Goal: Transaction & Acquisition: Purchase product/service

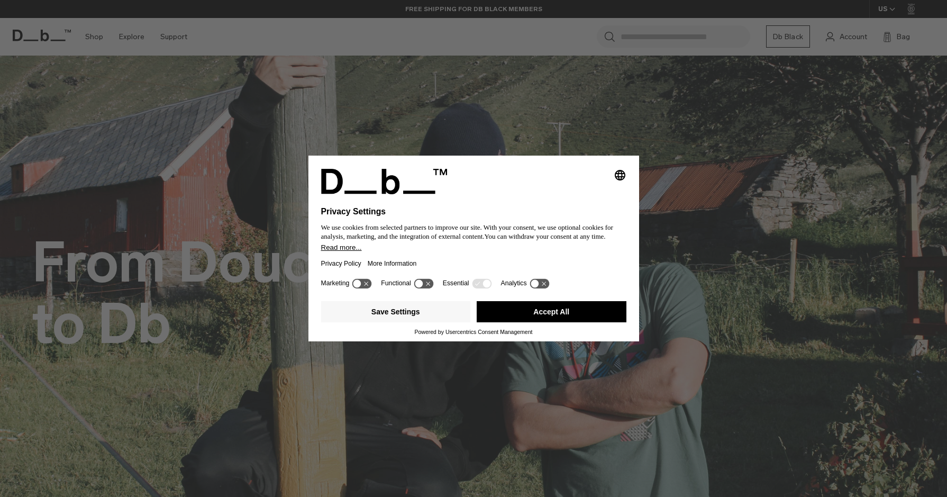
click at [363, 288] on icon at bounding box center [362, 283] width 20 height 10
click at [548, 287] on icon at bounding box center [539, 283] width 20 height 10
click at [421, 308] on button "Save Settings" at bounding box center [396, 311] width 150 height 21
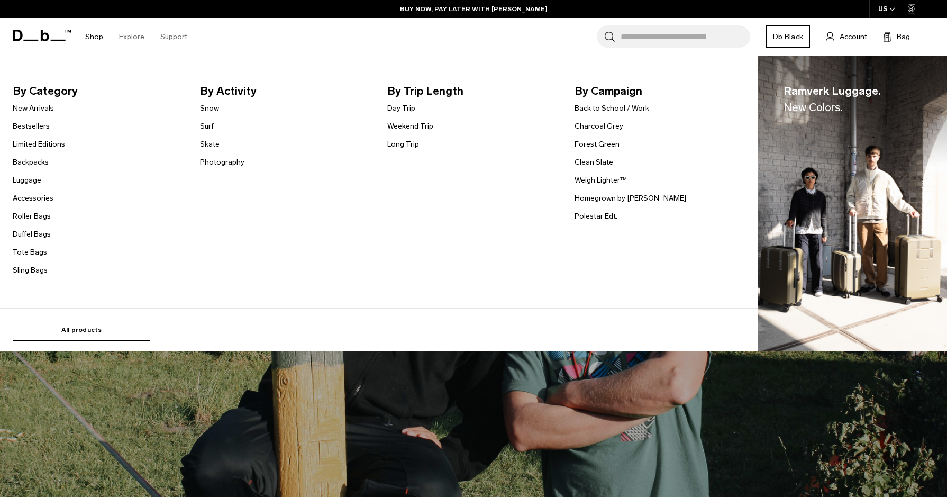
click at [106, 336] on link "All products" at bounding box center [81, 329] width 137 height 22
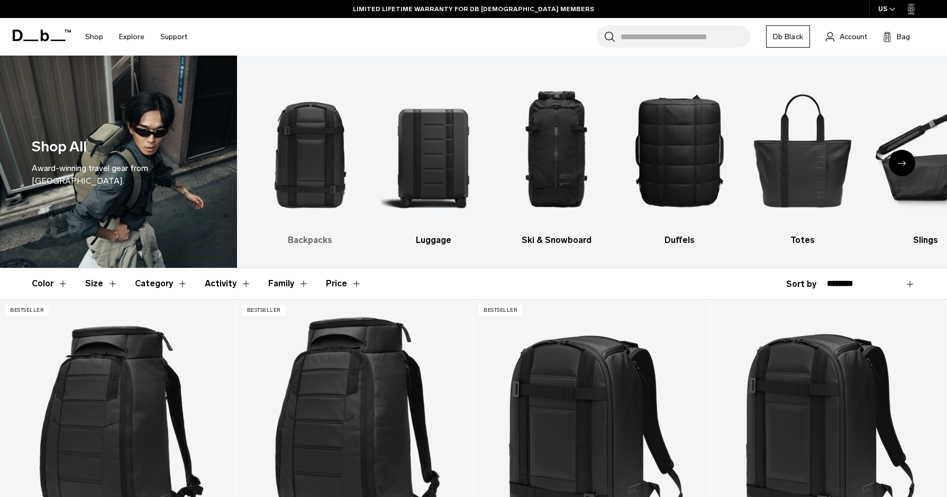
click at [316, 144] on img "1 / 10" at bounding box center [310, 149] width 105 height 157
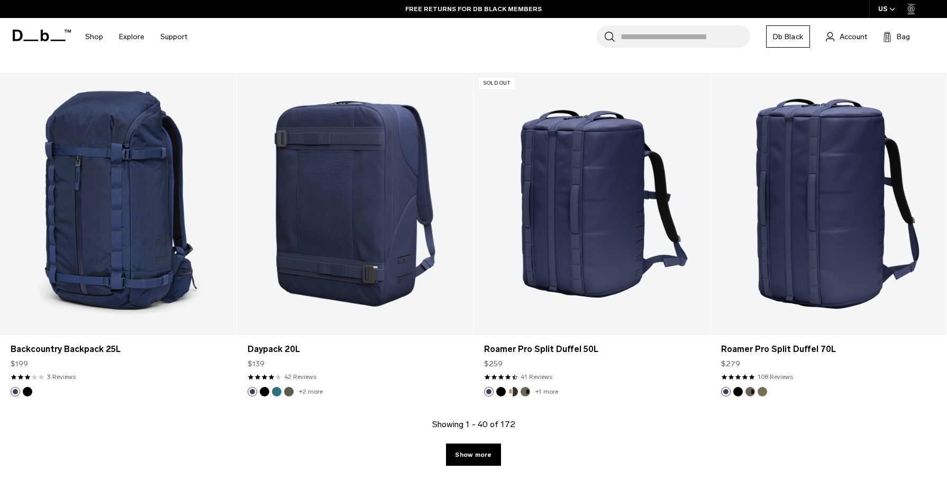
scroll to position [3327, 0]
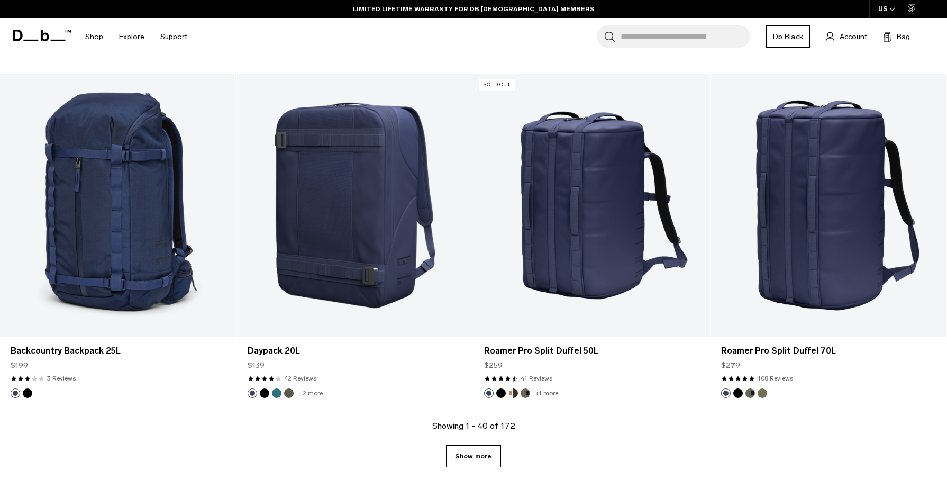
click at [480, 456] on link "Show more" at bounding box center [473, 456] width 54 height 22
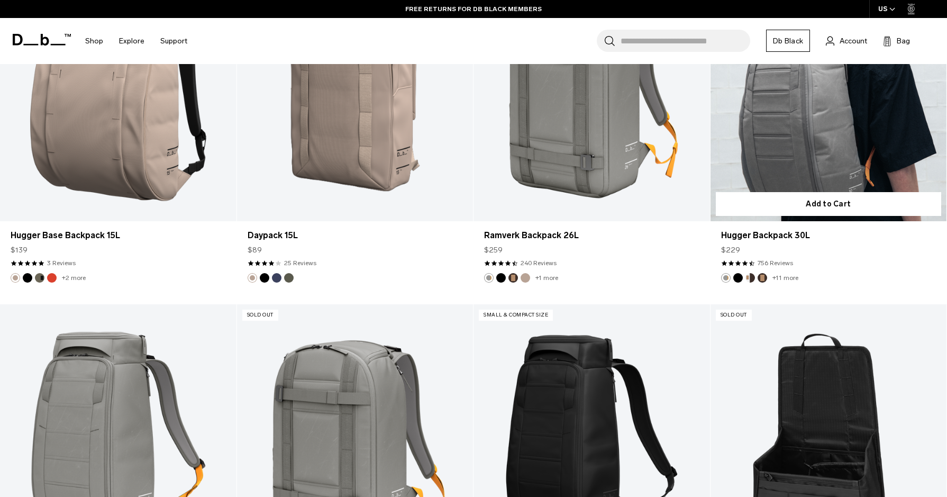
scroll to position [4839, 0]
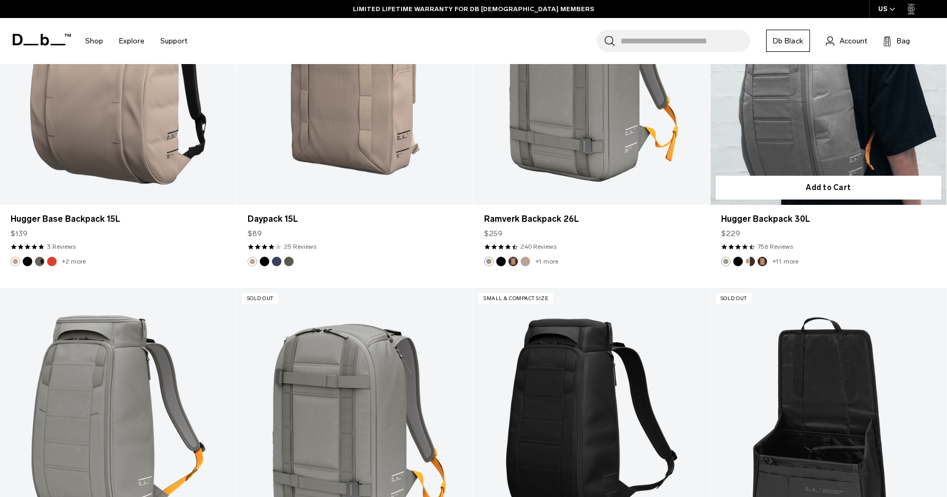
click at [790, 263] on link "+11 more" at bounding box center [785, 261] width 26 height 7
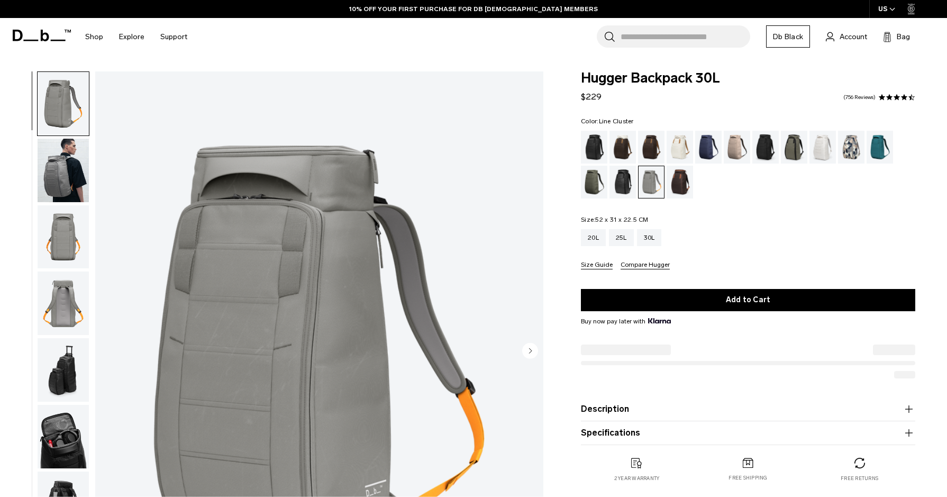
click at [851, 142] on div "Line Cluster" at bounding box center [851, 147] width 27 height 33
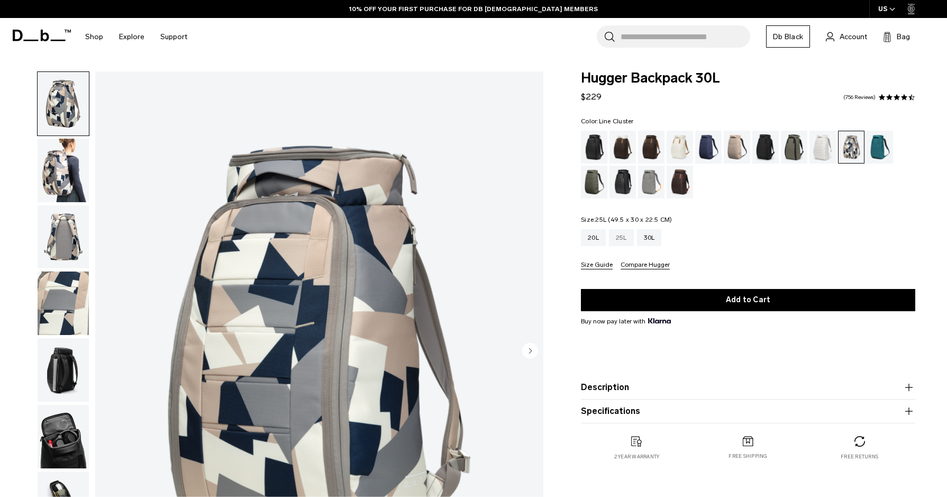
click at [627, 237] on div "25L" at bounding box center [621, 237] width 25 height 17
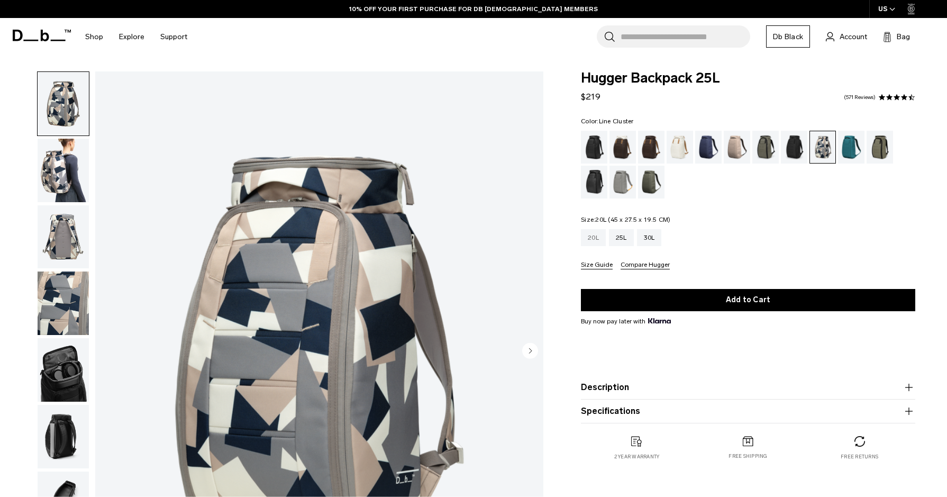
click at [599, 238] on div "20L" at bounding box center [593, 237] width 25 height 17
click at [652, 150] on div "Espresso" at bounding box center [651, 147] width 27 height 33
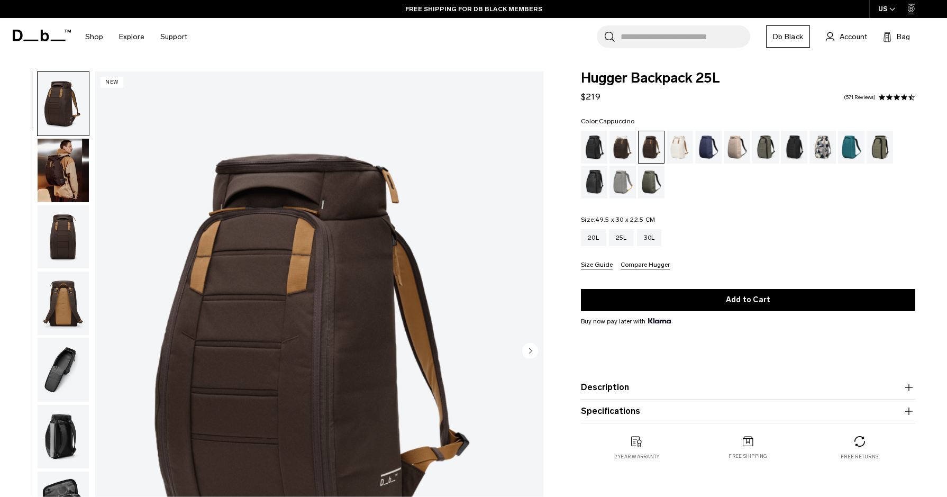
click at [624, 147] on div "Cappuccino" at bounding box center [622, 147] width 27 height 33
